Goal: Task Accomplishment & Management: Manage account settings

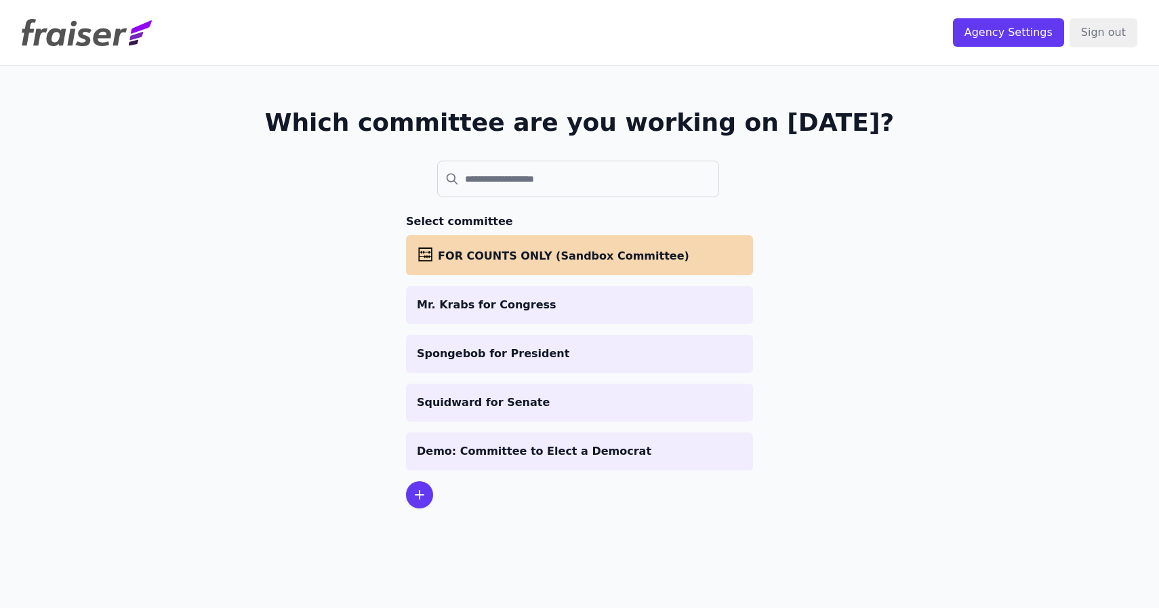
click at [87, 39] on img at bounding box center [87, 32] width 130 height 27
click at [34, 32] on img at bounding box center [87, 32] width 130 height 27
click at [1070, 35] on input "Sign out" at bounding box center [1104, 32] width 68 height 28
click at [1091, 25] on input "Sign out" at bounding box center [1104, 32] width 68 height 28
